Goal: Find specific page/section: Find specific page/section

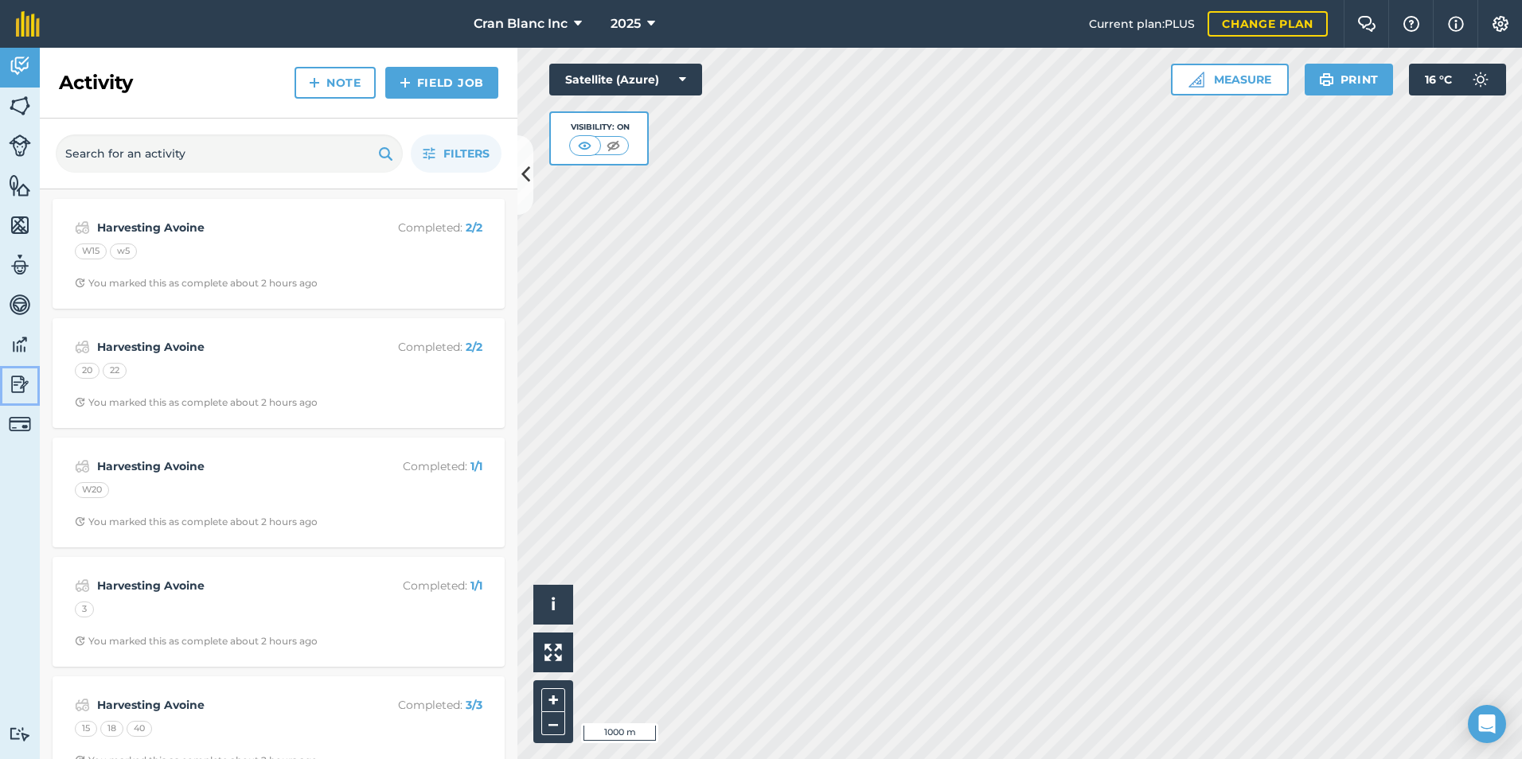
click at [25, 380] on img at bounding box center [20, 384] width 22 height 24
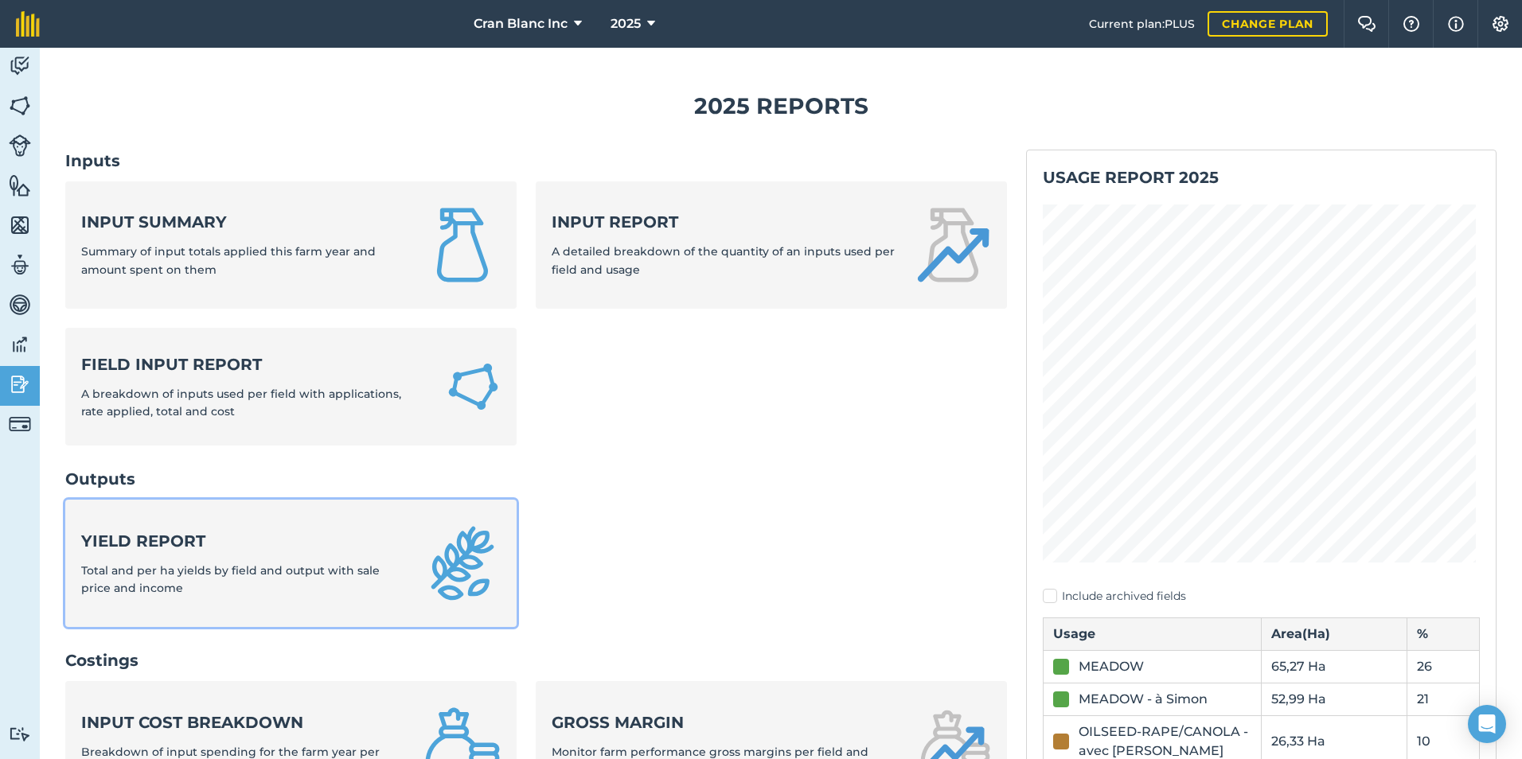
click at [214, 571] on span "Total and per ha yields by field and output with sale price and income" at bounding box center [230, 580] width 298 height 32
